Goal: Information Seeking & Learning: Learn about a topic

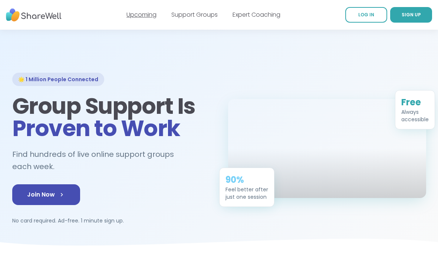
click at [144, 14] on link "Upcoming" at bounding box center [141, 14] width 30 height 9
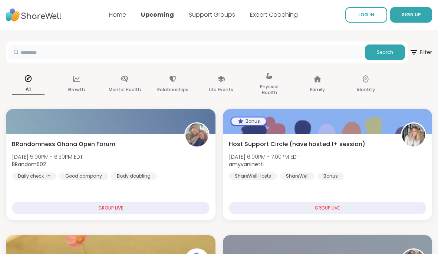
click at [97, 52] on input "text" at bounding box center [185, 51] width 353 height 15
type input "*"
type input "**********"
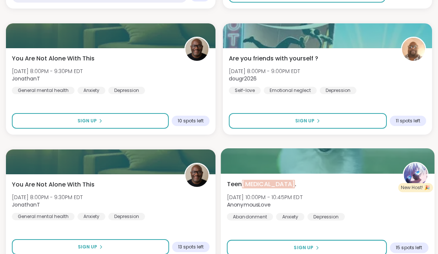
scroll to position [329, 0]
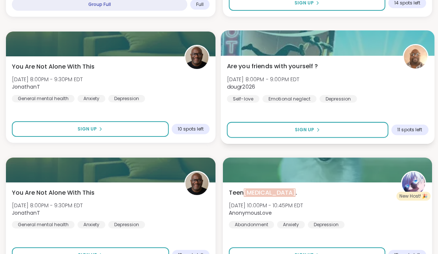
click at [281, 65] on span "Are you friends with yourself ?" at bounding box center [271, 66] width 91 height 9
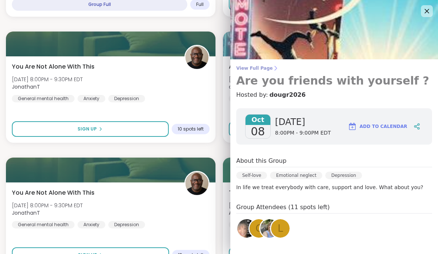
scroll to position [0, 0]
click at [255, 69] on span "View Full Page" at bounding box center [334, 68] width 196 height 6
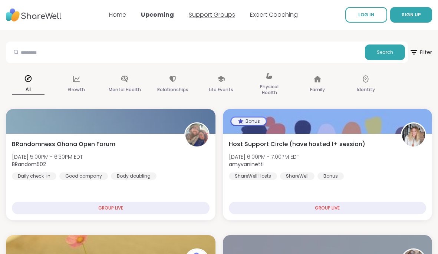
click at [209, 11] on link "Support Groups" at bounding box center [212, 14] width 46 height 9
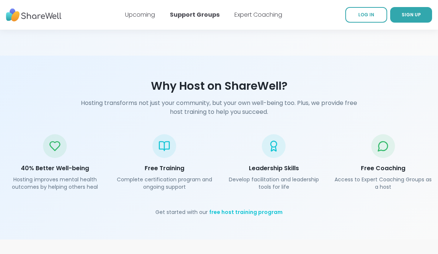
scroll to position [1033, 0]
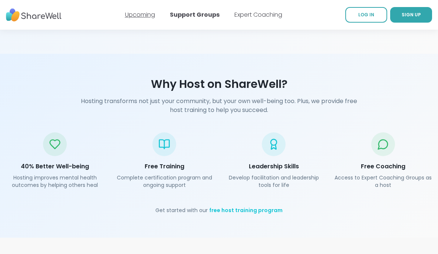
click at [147, 15] on link "Upcoming" at bounding box center [140, 14] width 30 height 9
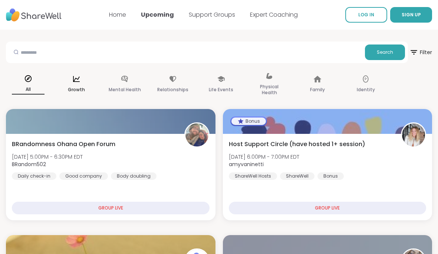
click at [73, 85] on div "Growth" at bounding box center [76, 84] width 44 height 37
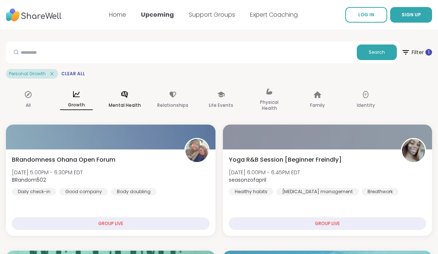
click at [127, 95] on icon at bounding box center [124, 94] width 7 height 6
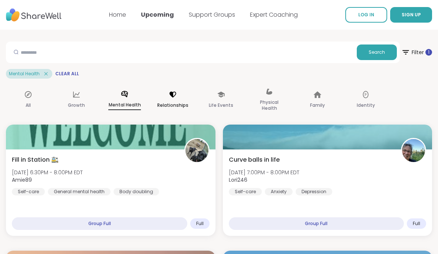
click at [173, 95] on icon at bounding box center [172, 95] width 7 height 6
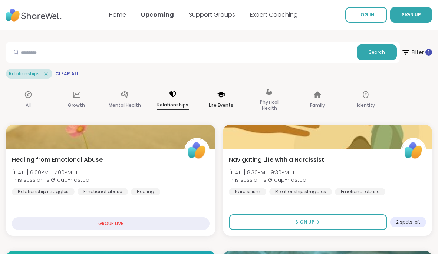
click at [223, 96] on icon at bounding box center [220, 95] width 7 height 6
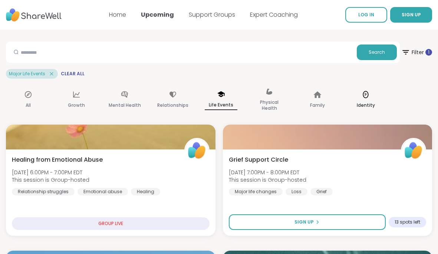
click at [366, 99] on div "Identity" at bounding box center [365, 100] width 44 height 37
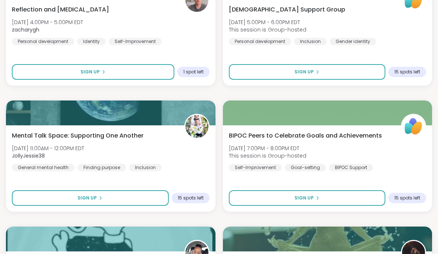
scroll to position [1065, 0]
